Goal: Transaction & Acquisition: Purchase product/service

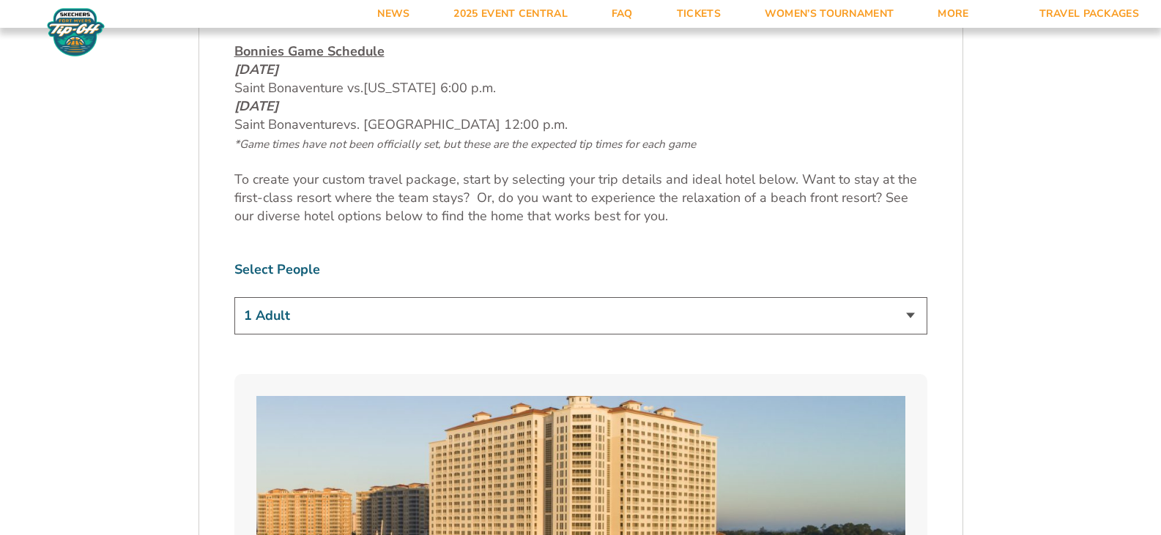
scroll to position [806, 0]
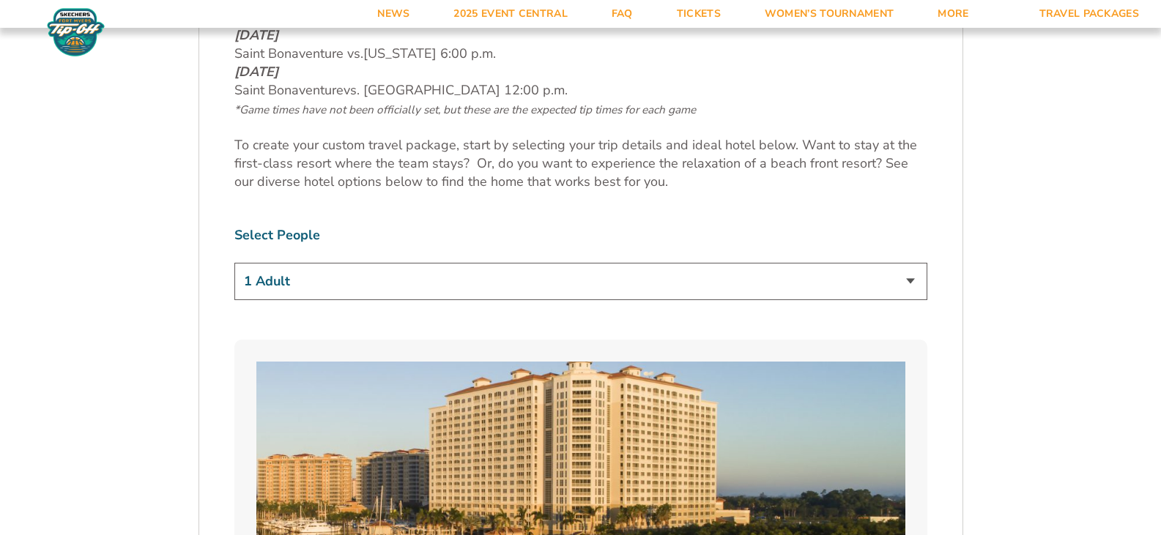
click at [910, 278] on select "1 Adult 2 Adults 3 Adults 4 Adults 2 Adults + 1 Child 2 Adults + 2 Children 2 A…" at bounding box center [580, 281] width 693 height 37
select select "2 Adults"
click at [234, 263] on select "1 Adult 2 Adults 3 Adults 4 Adults 2 Adults + 1 Child 2 Adults + 2 Children 2 A…" at bounding box center [580, 281] width 693 height 37
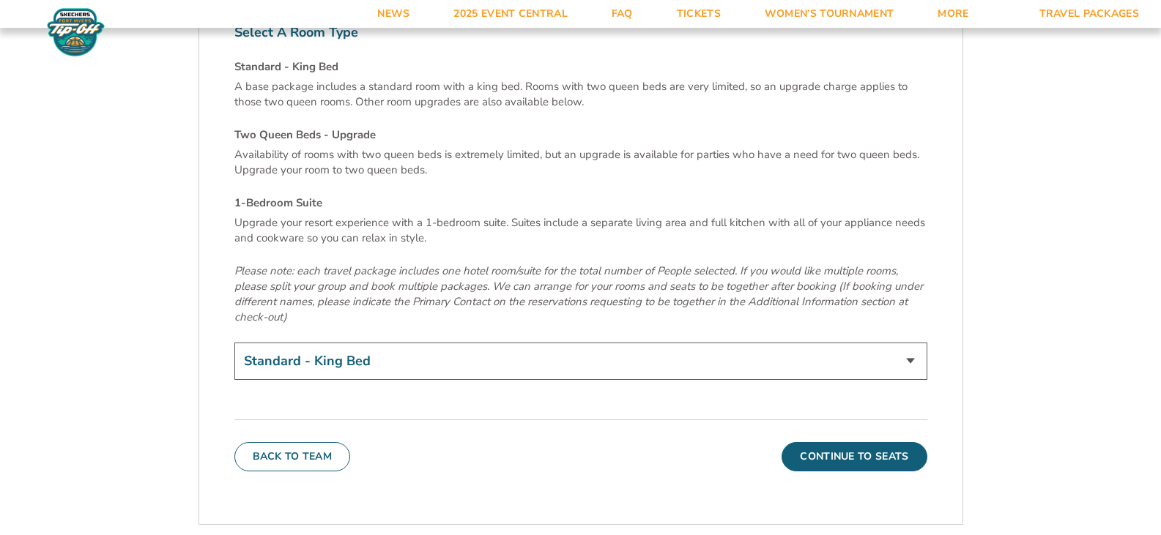
scroll to position [5012, 0]
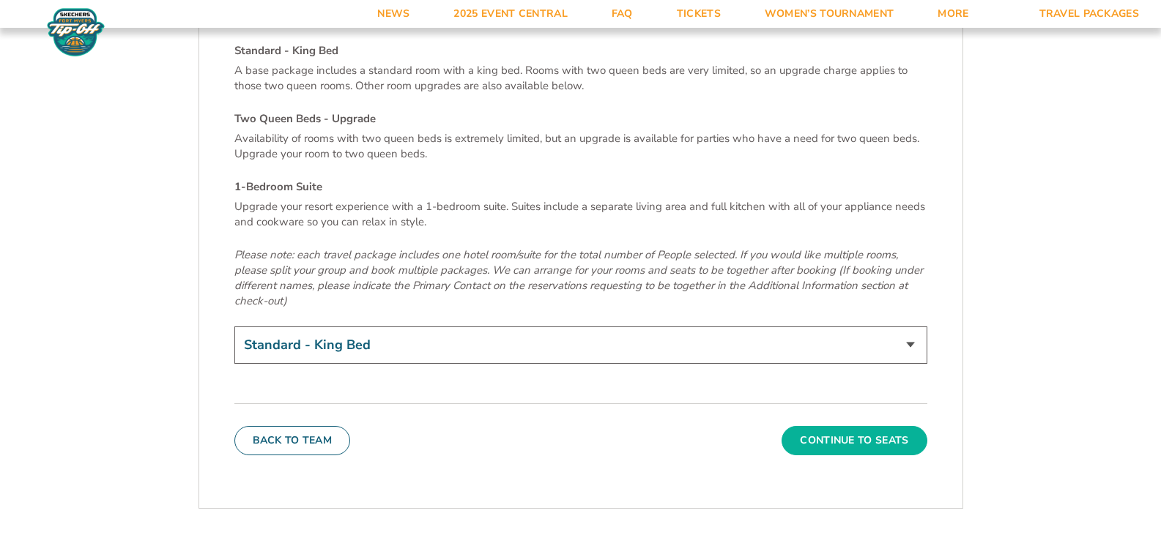
click at [870, 426] on button "Continue To Seats" at bounding box center [853, 440] width 145 height 29
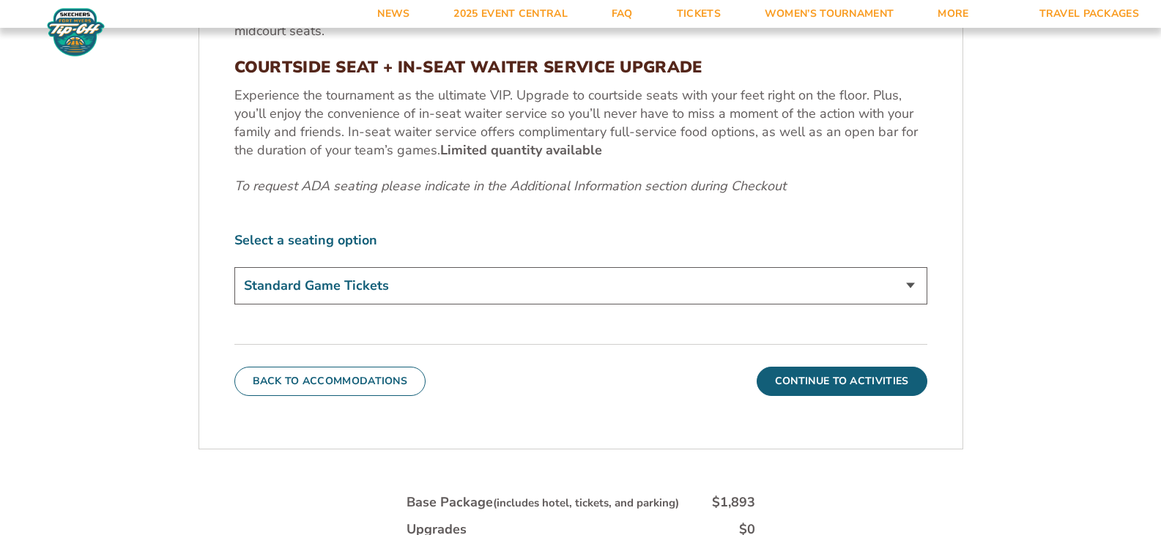
scroll to position [692, 0]
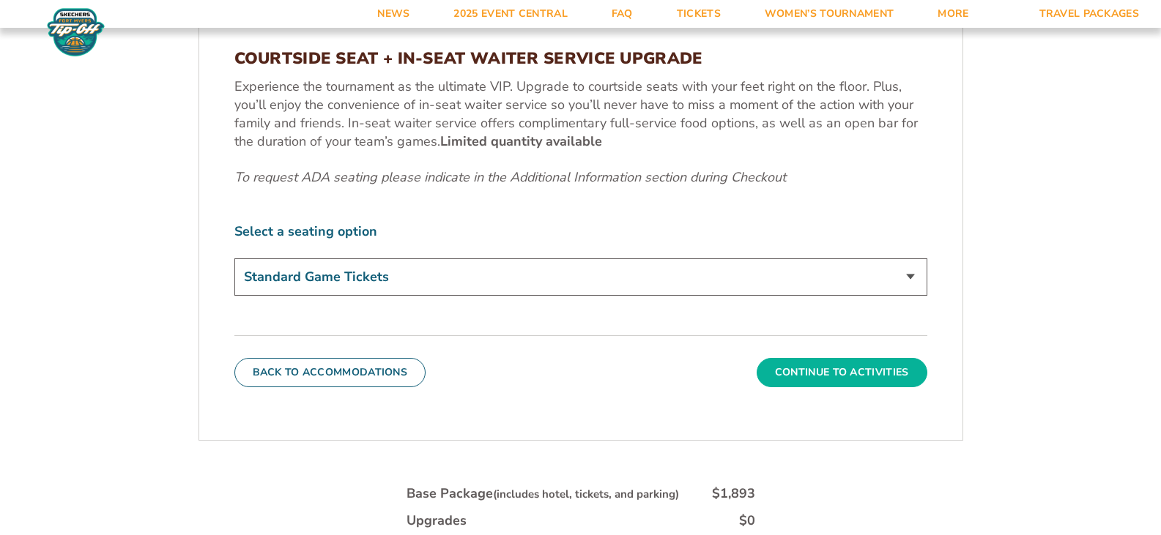
click at [843, 371] on button "Continue To Activities" at bounding box center [842, 372] width 171 height 29
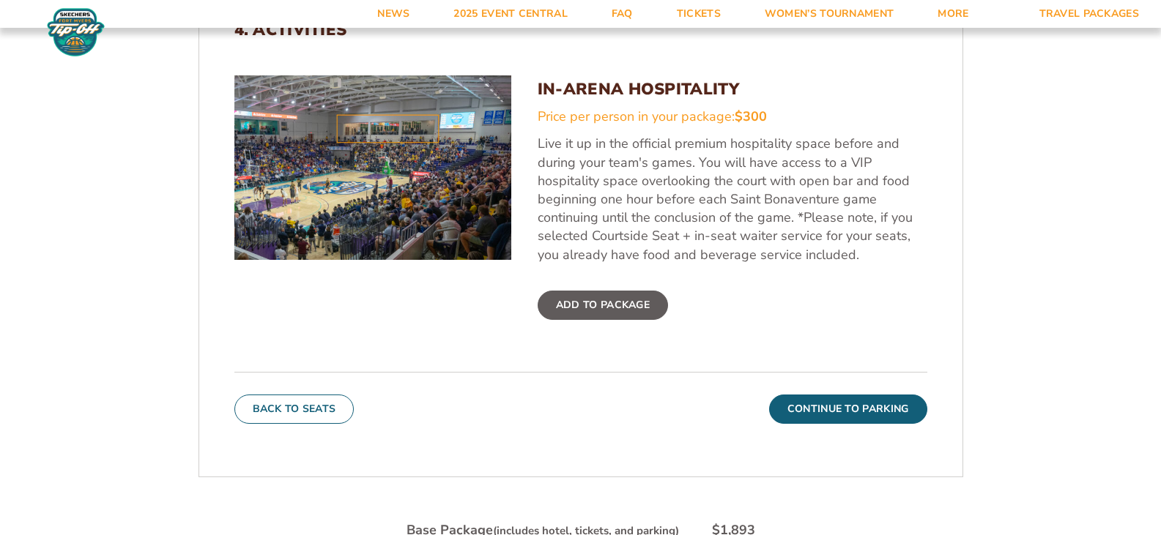
scroll to position [546, 0]
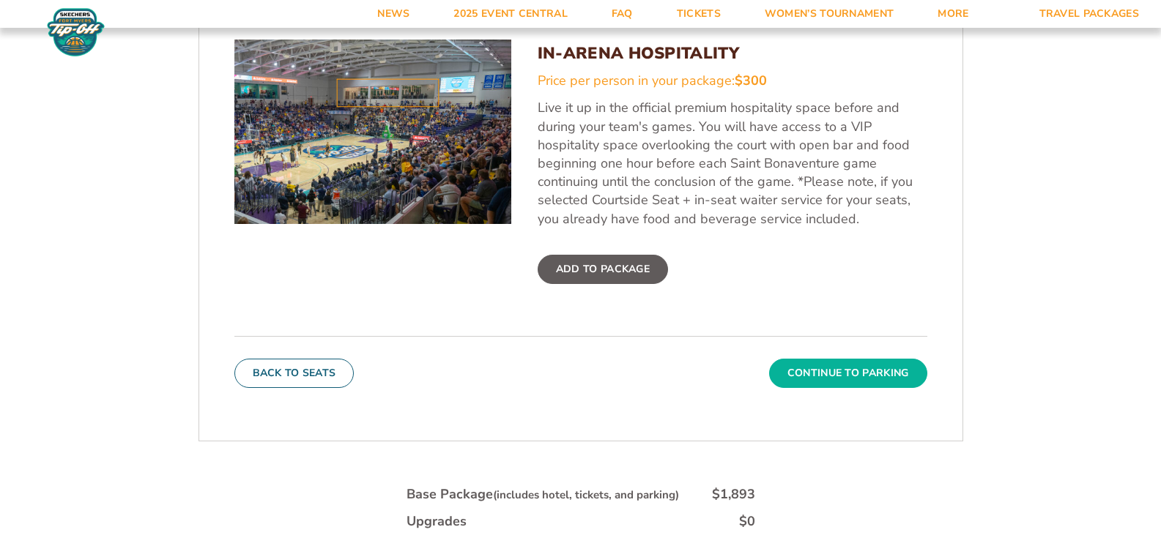
click at [832, 368] on button "Continue To Parking" at bounding box center [848, 373] width 158 height 29
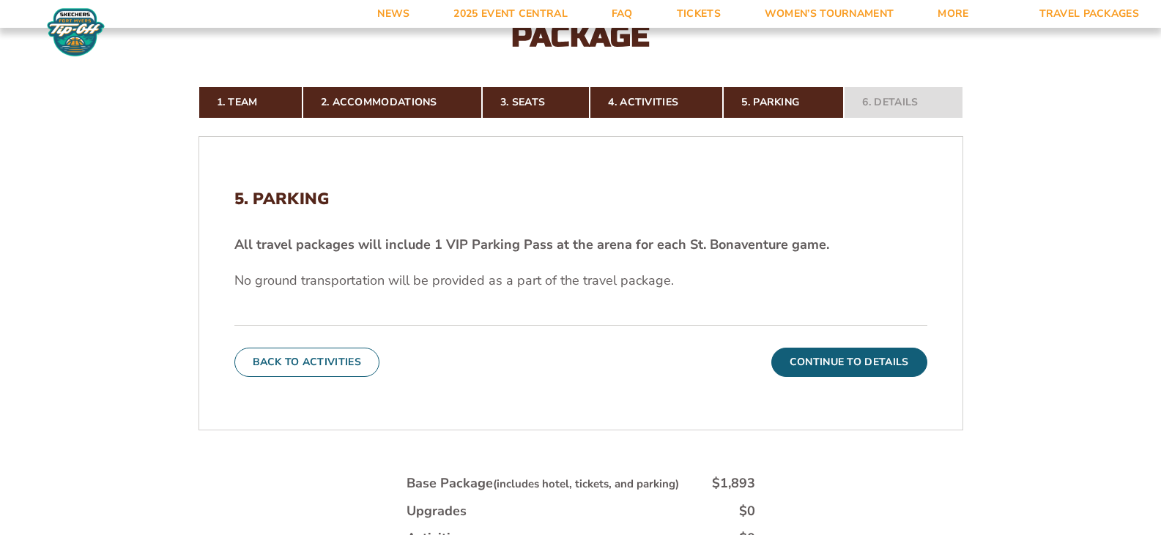
scroll to position [399, 0]
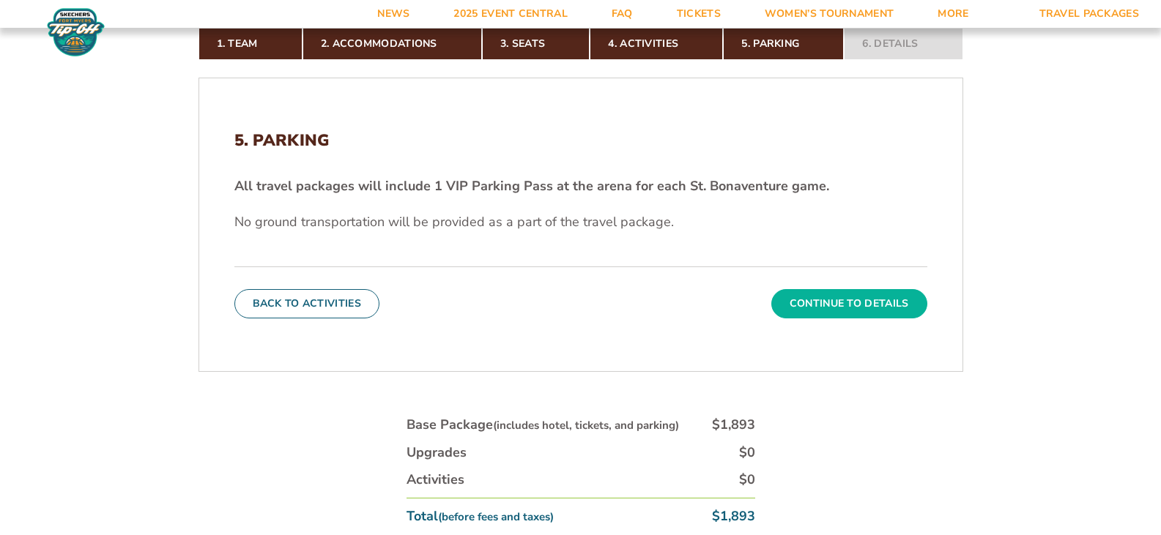
click at [864, 299] on button "Continue To Details" at bounding box center [849, 303] width 156 height 29
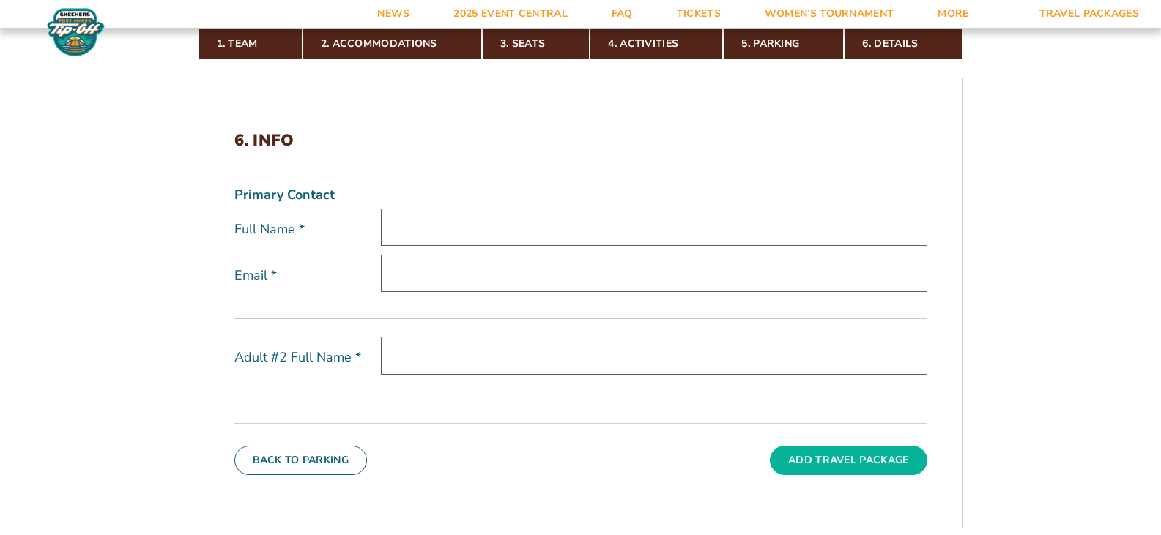
click at [865, 460] on button "Add Travel Package" at bounding box center [848, 460] width 157 height 29
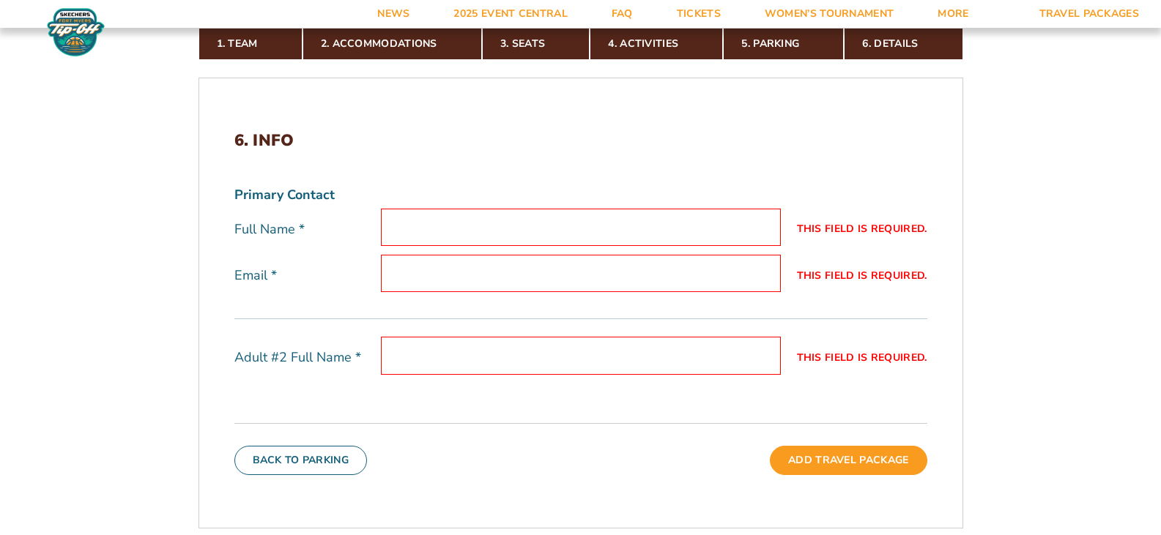
click at [407, 224] on input "This field is required." at bounding box center [581, 227] width 400 height 37
type input "Sean McNamee"
click at [401, 266] on input "This field is required." at bounding box center [581, 273] width 400 height 37
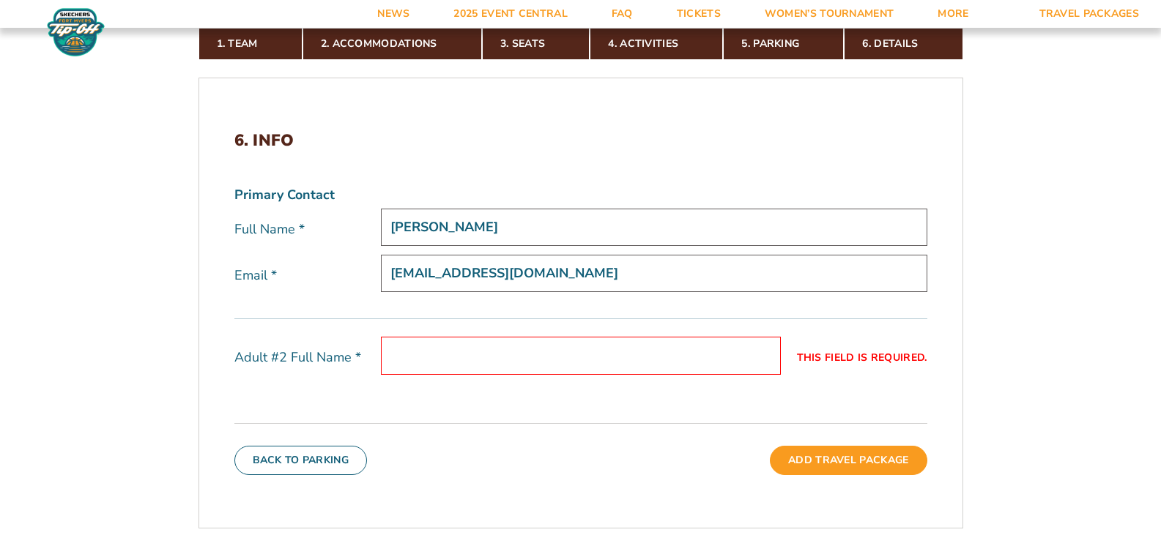
type input "smcnamee@sbu.edu"
click at [495, 402] on div "6. Info Primary Contact Full Name * Sean McNamee Email * smcnamee@sbu.edu Adult…" at bounding box center [580, 303] width 763 height 414
click at [429, 350] on input "This field is required." at bounding box center [581, 355] width 400 height 37
type input "Rosemary McNamee"
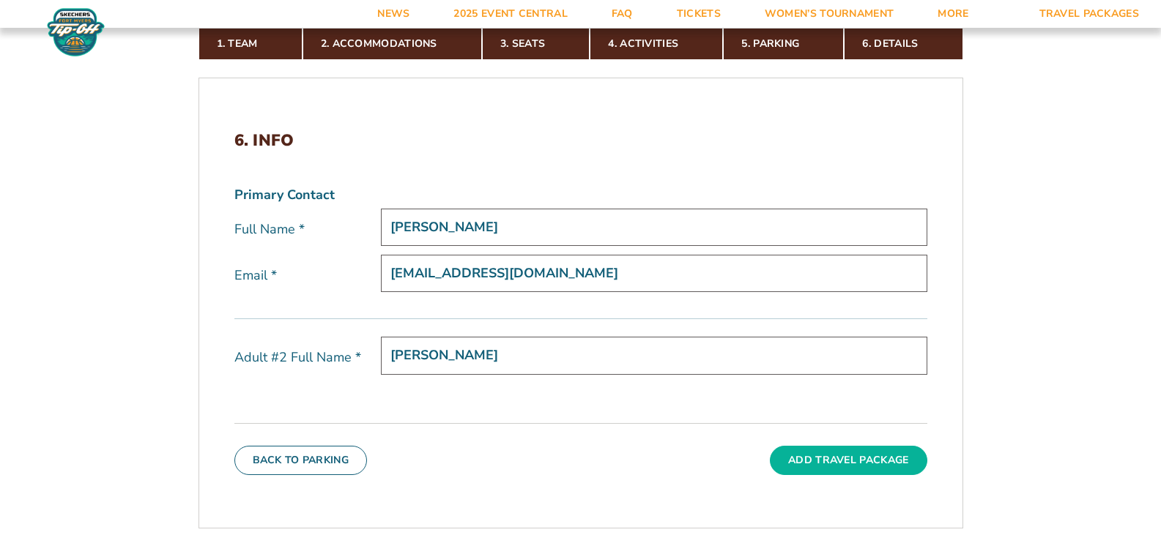
click at [868, 458] on button "Add Travel Package" at bounding box center [848, 460] width 157 height 29
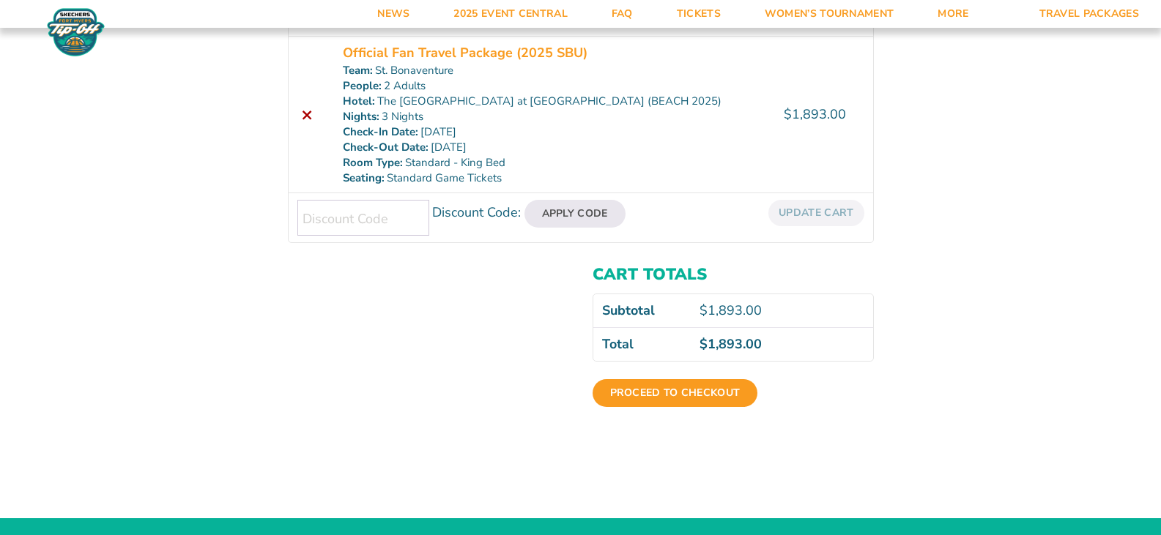
scroll to position [220, 0]
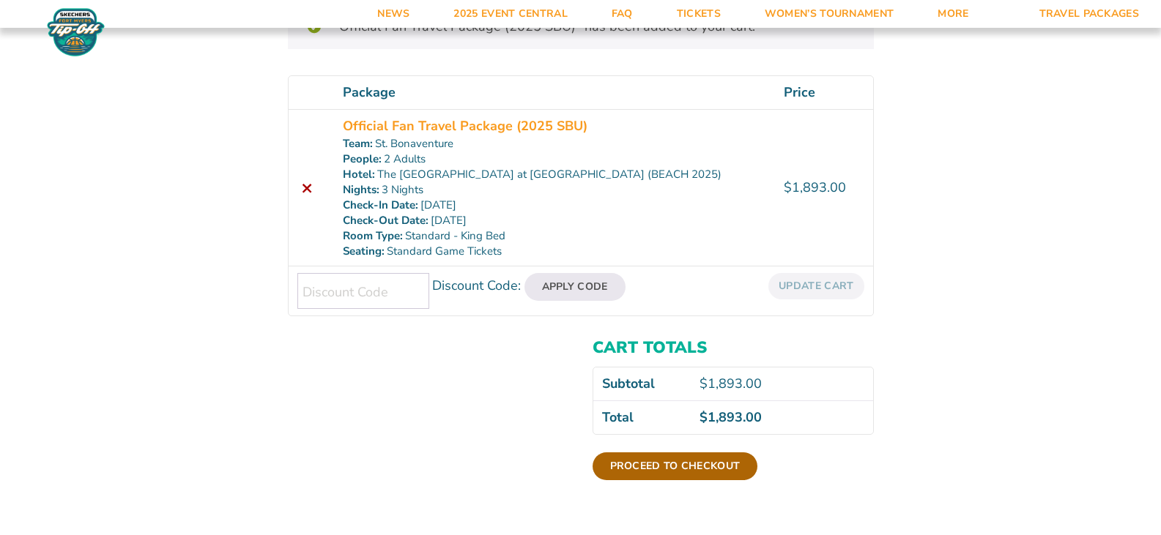
click at [648, 464] on link "Proceed to checkout" at bounding box center [675, 467] width 166 height 28
